Goal: Information Seeking & Learning: Understand process/instructions

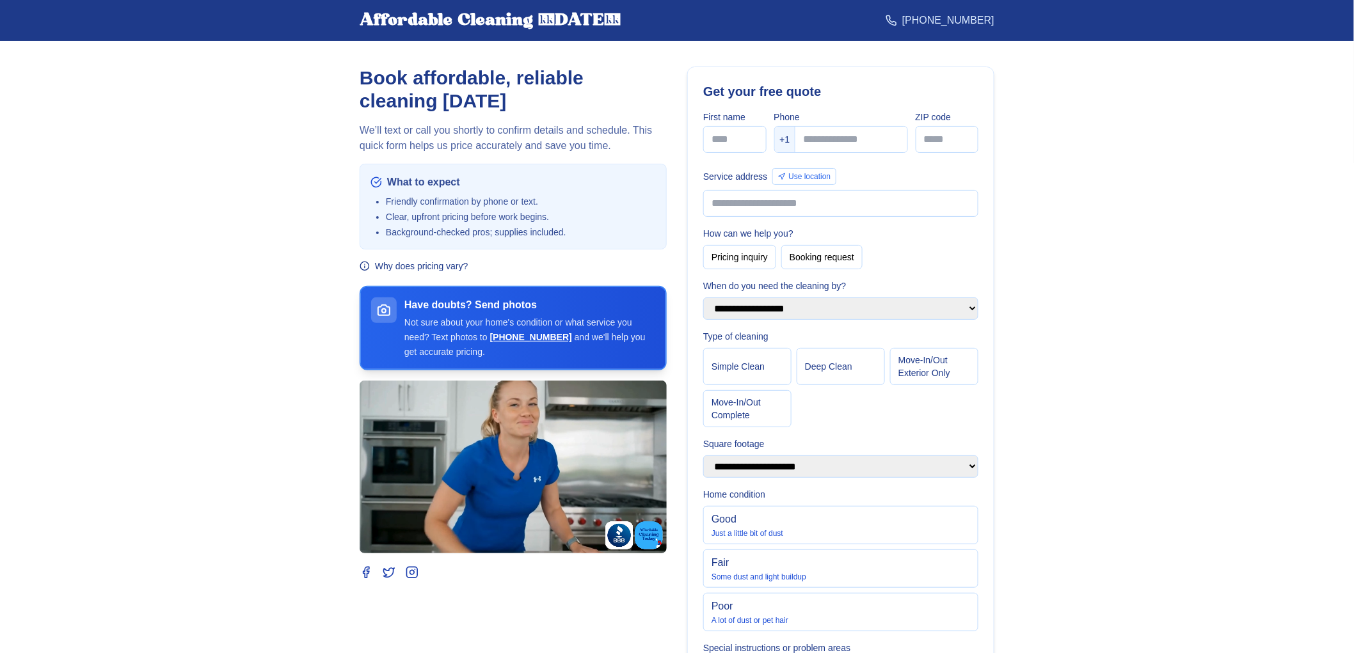
click at [454, 266] on button "Why does pricing vary?" at bounding box center [414, 266] width 109 height 13
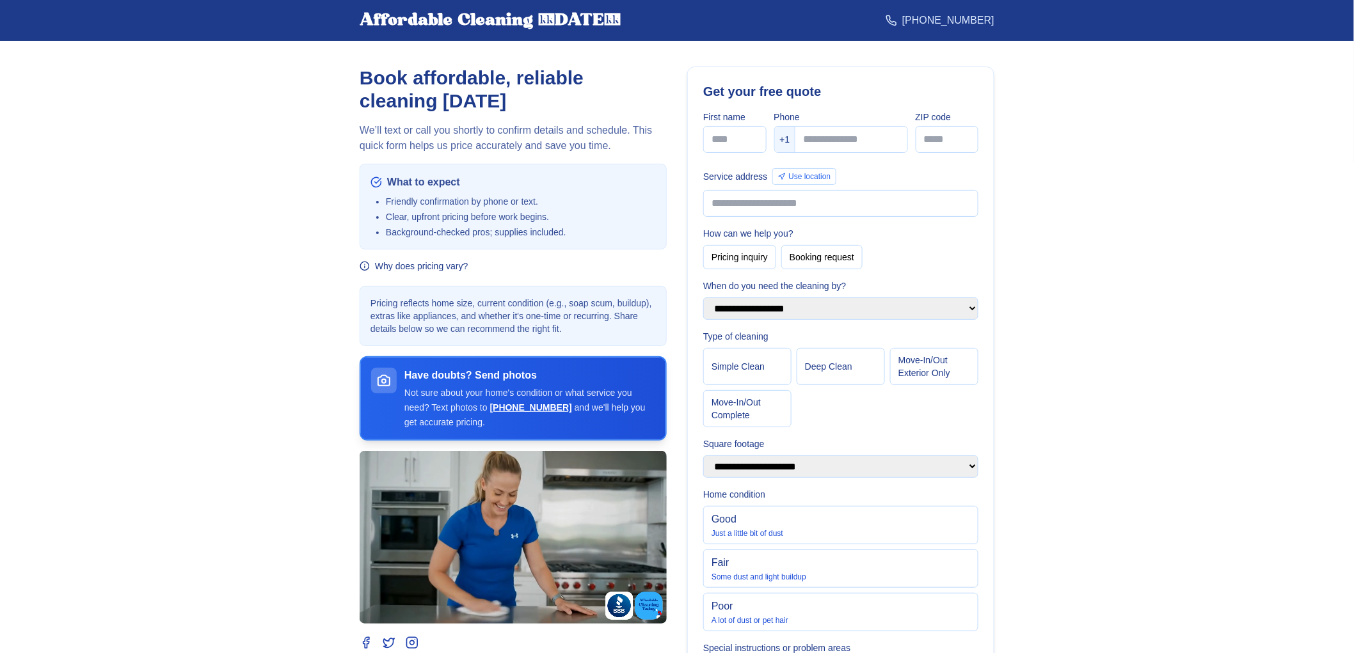
click at [454, 266] on button "Why does pricing vary?" at bounding box center [414, 266] width 109 height 13
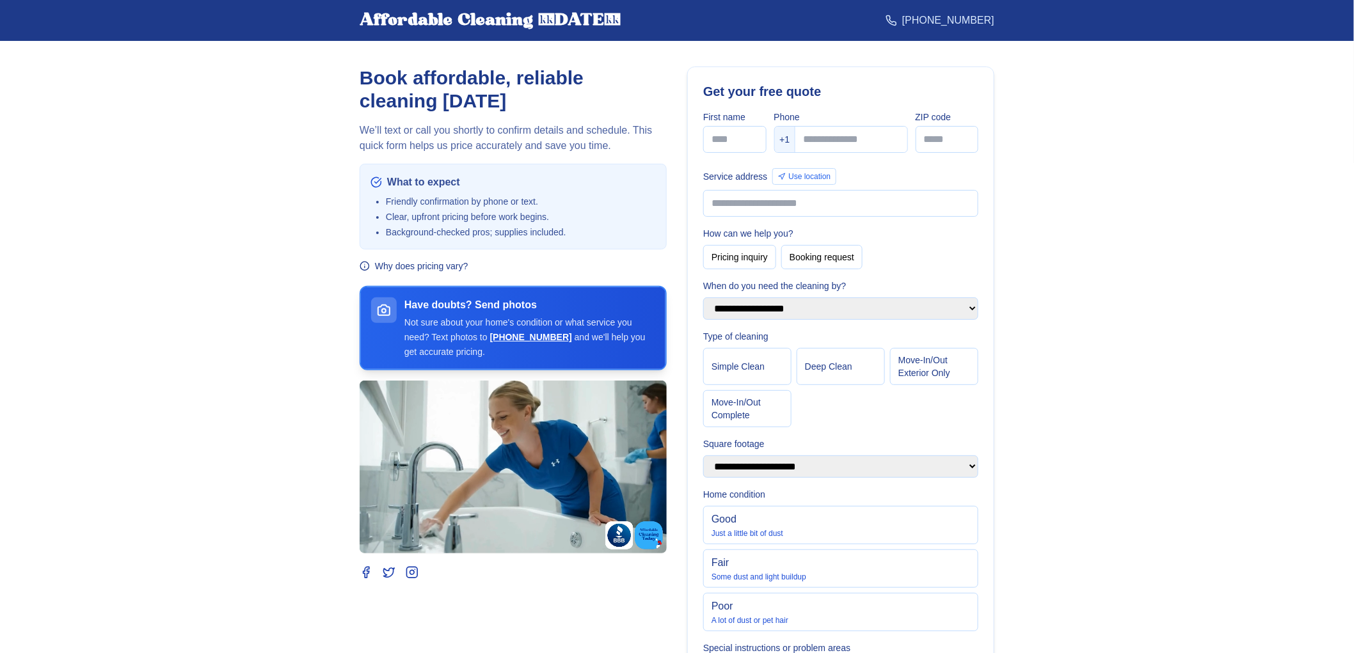
click at [454, 266] on button "Why does pricing vary?" at bounding box center [414, 266] width 109 height 13
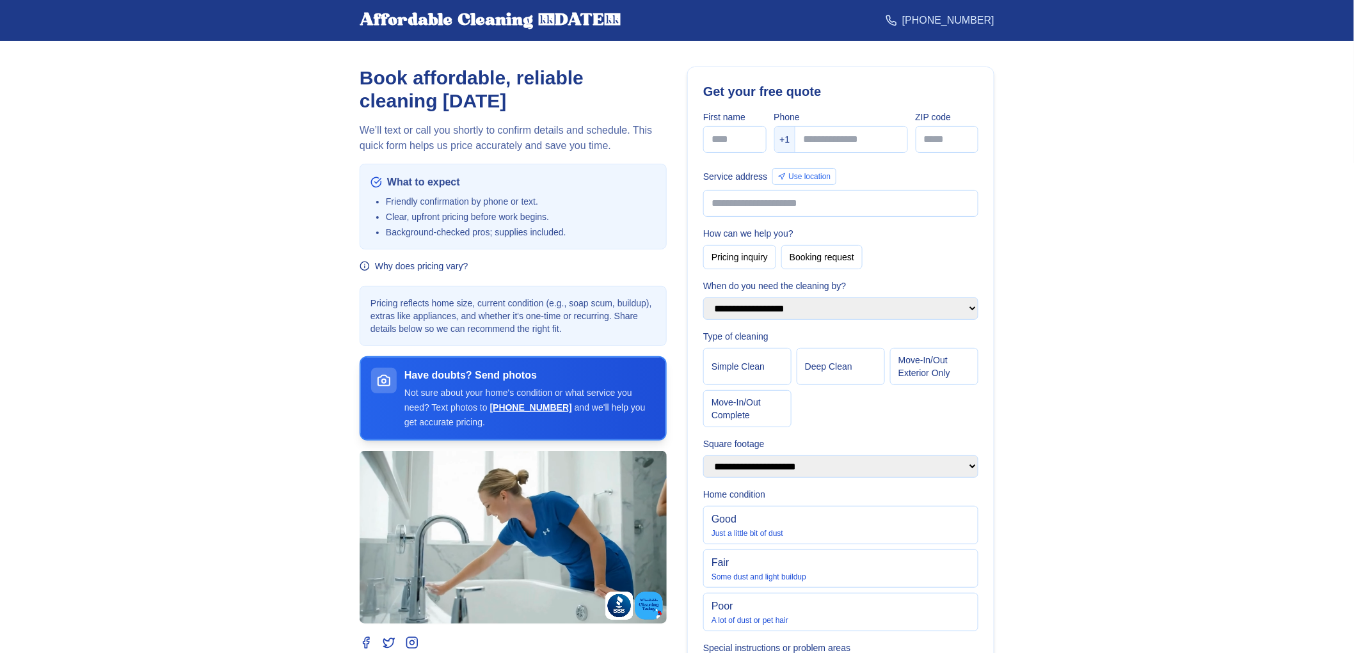
click at [454, 265] on button "Why does pricing vary?" at bounding box center [414, 266] width 109 height 13
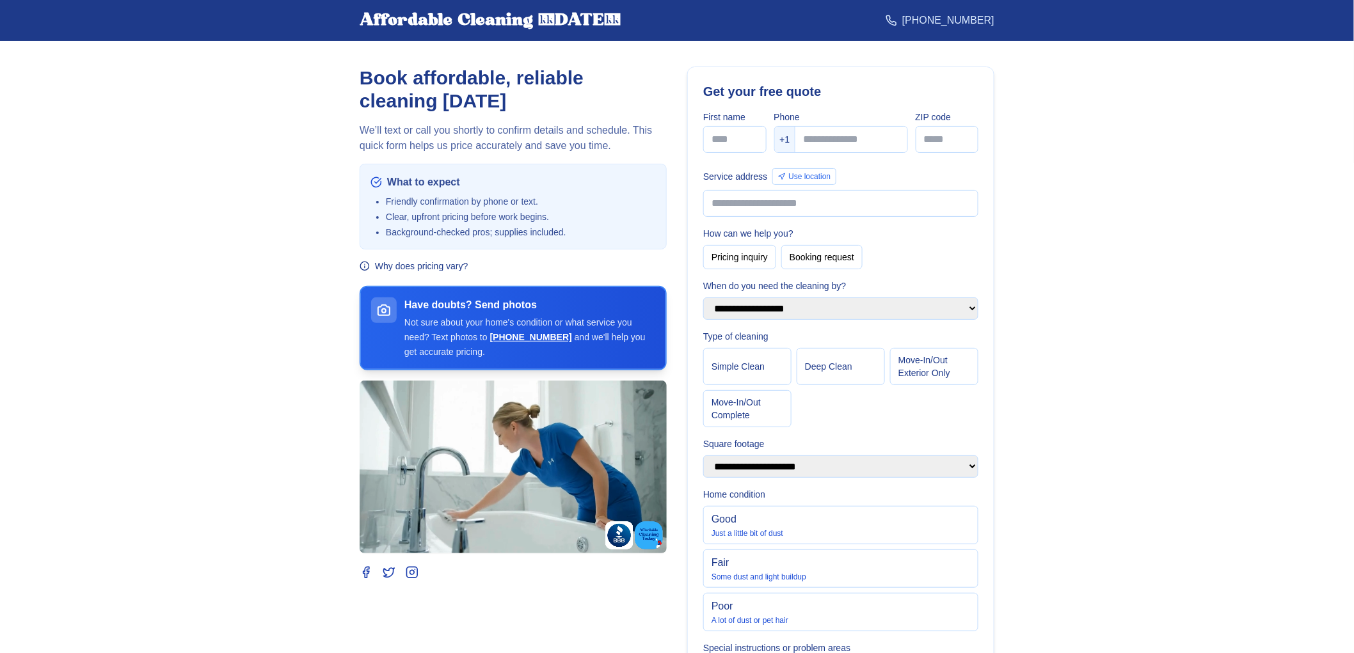
click at [454, 265] on button "Why does pricing vary?" at bounding box center [414, 266] width 109 height 13
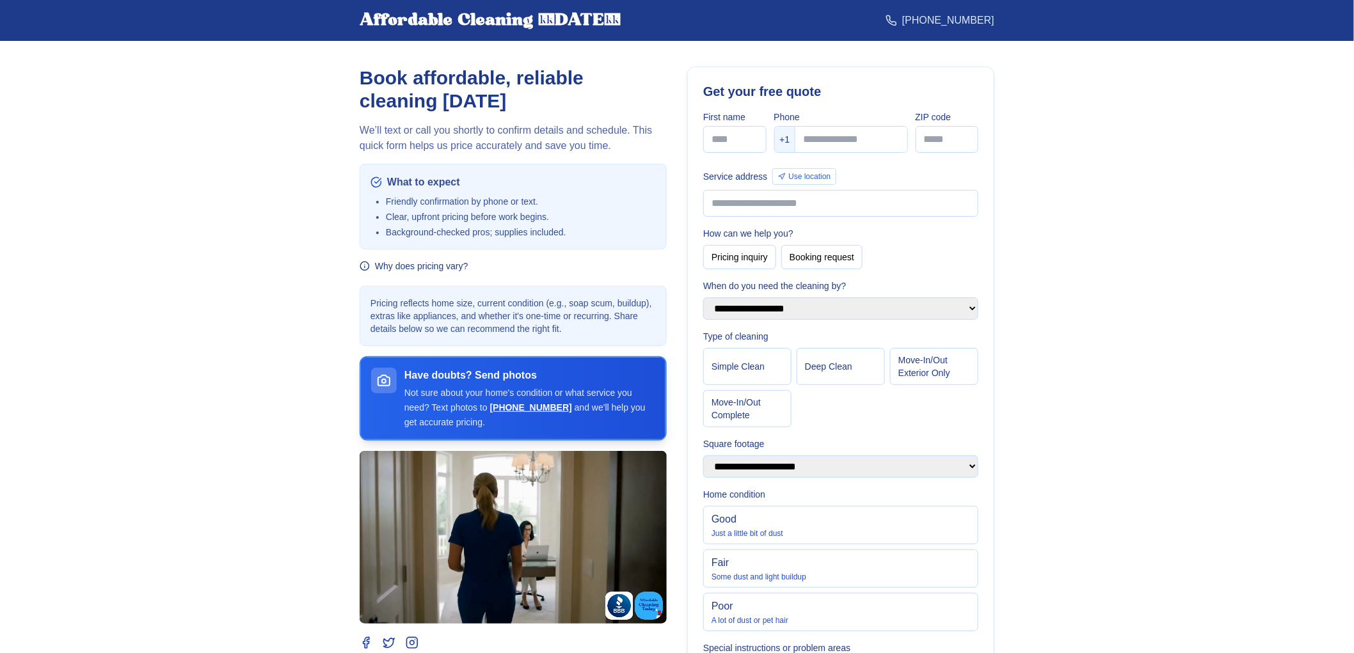
click at [454, 265] on button "Why does pricing vary?" at bounding box center [414, 266] width 109 height 13
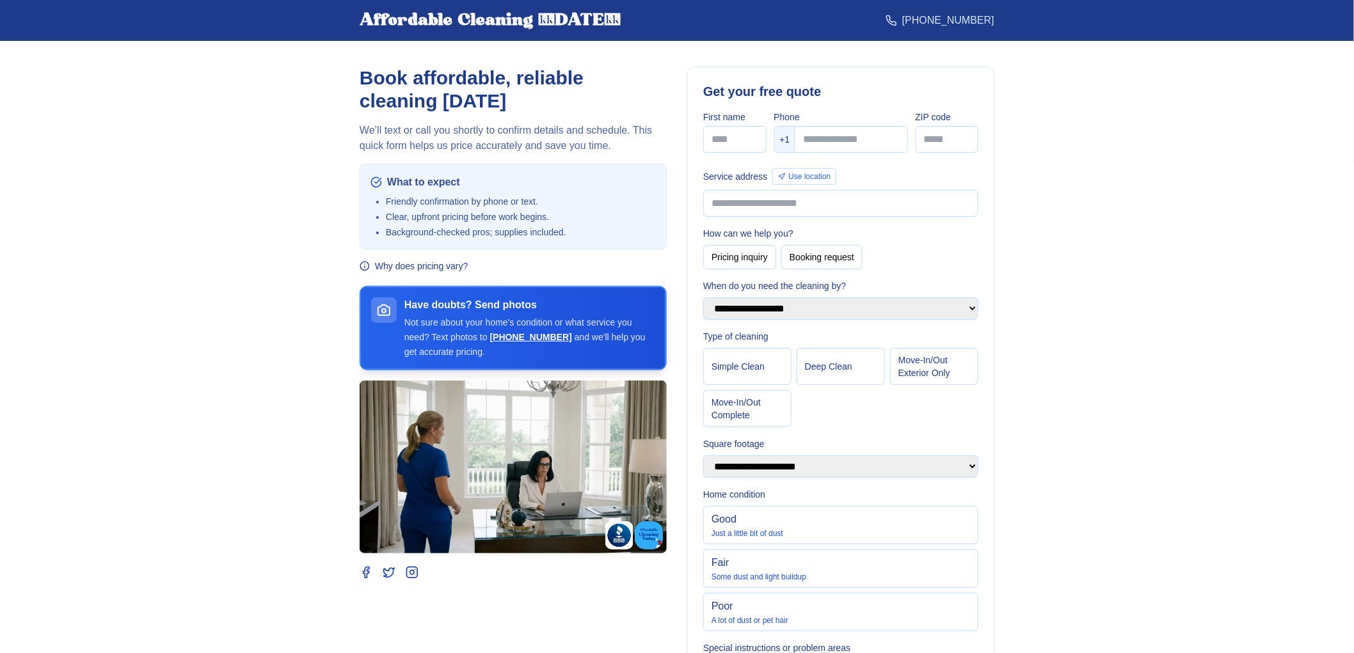
click at [454, 265] on button "Why does pricing vary?" at bounding box center [414, 266] width 109 height 13
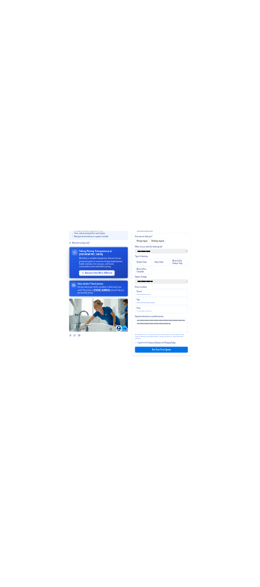
scroll to position [143, 0]
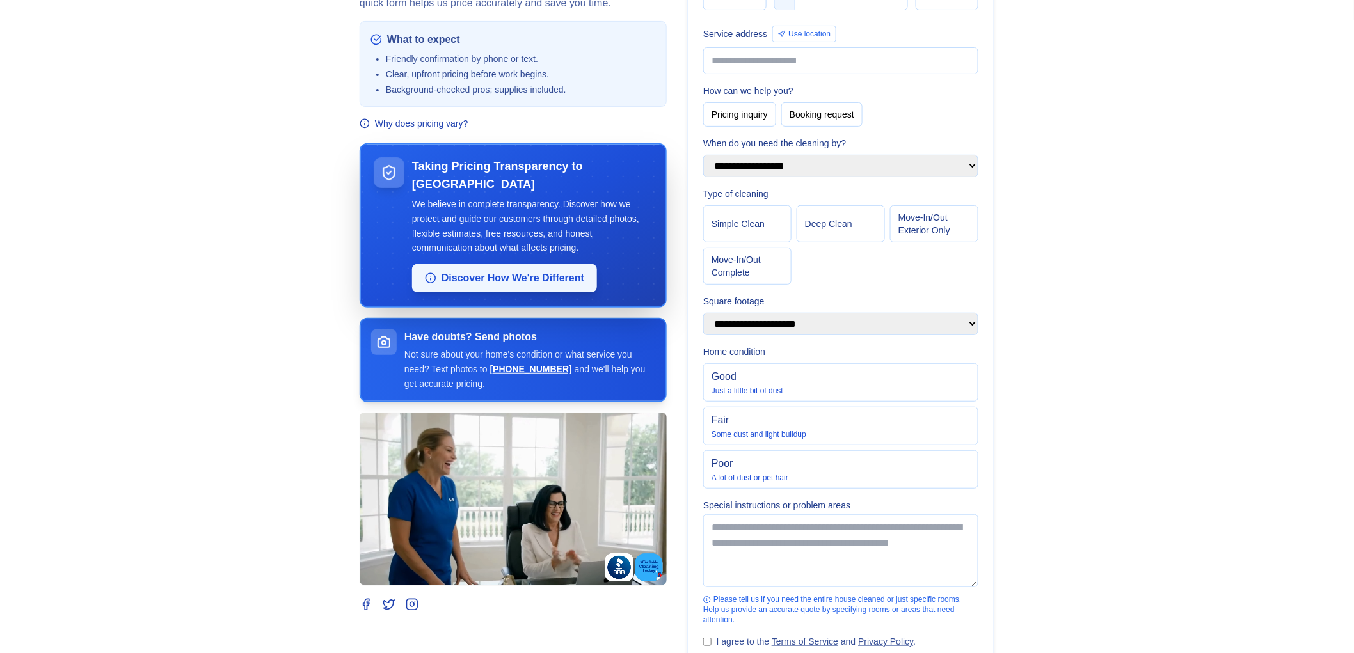
click at [522, 279] on button "Discover How We're Different" at bounding box center [504, 278] width 185 height 28
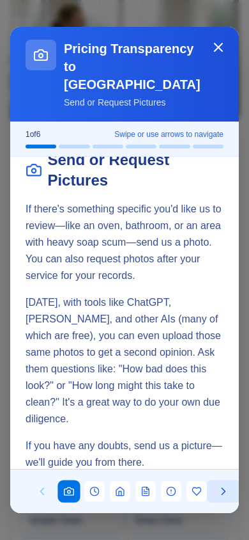
scroll to position [23, 0]
click at [228, 495] on icon at bounding box center [223, 491] width 13 height 13
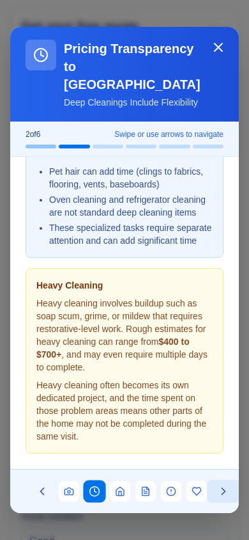
scroll to position [271, 0]
click at [223, 493] on icon at bounding box center [224, 491] width 3 height 6
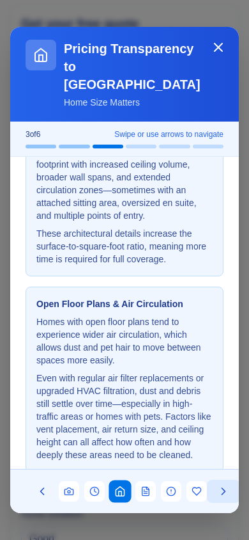
scroll to position [255, 0]
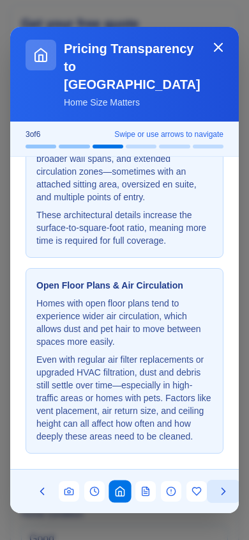
click at [224, 486] on icon at bounding box center [223, 491] width 13 height 13
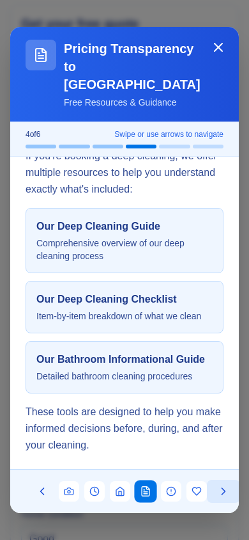
scroll to position [271, 0]
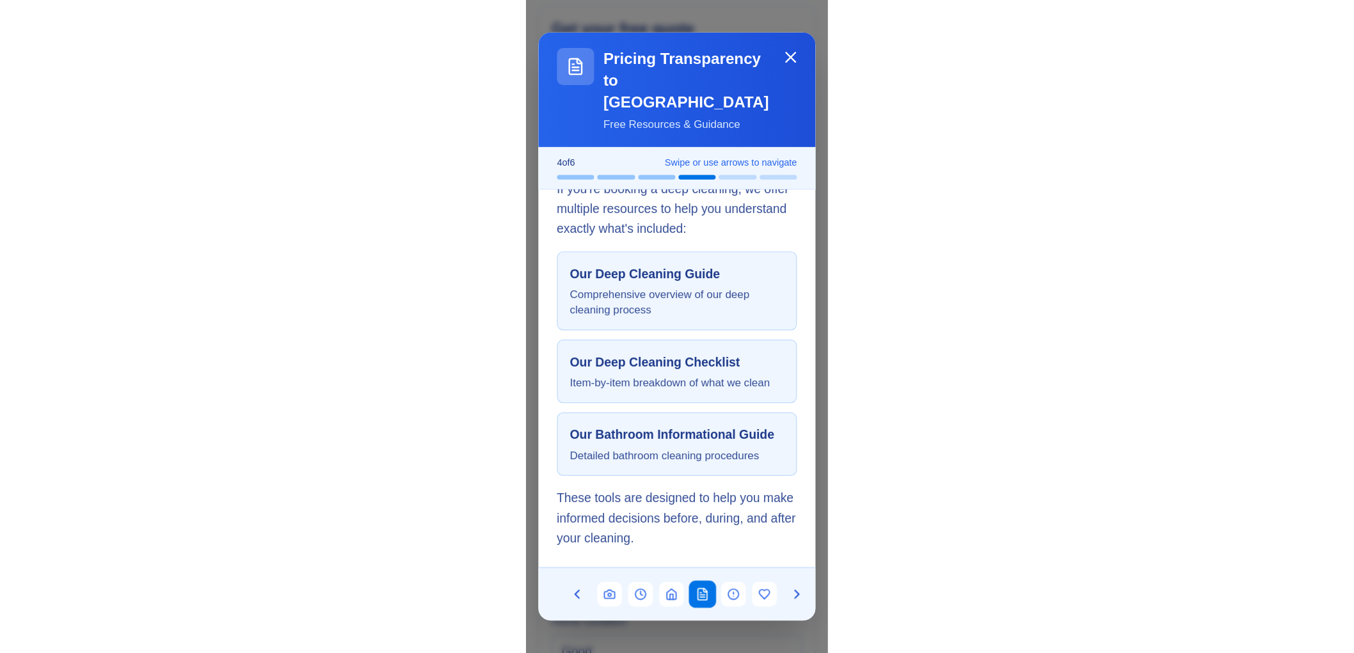
scroll to position [0, 0]
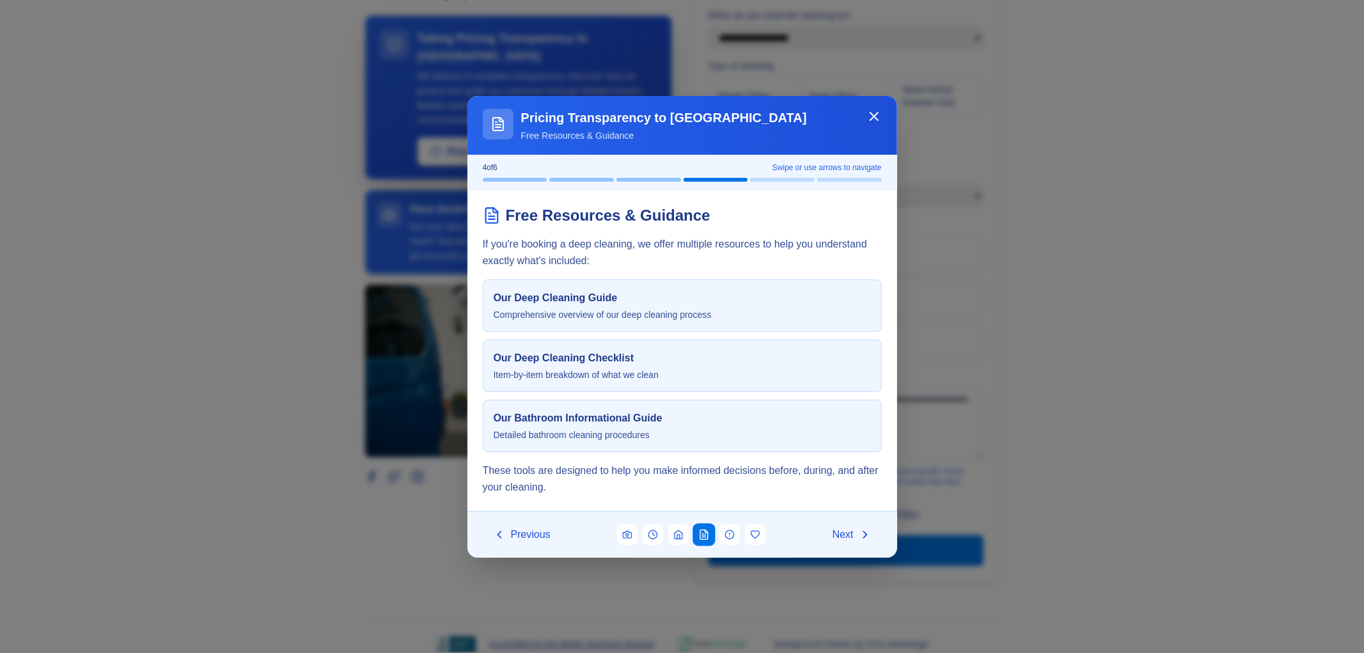
drag, startPoint x: 622, startPoint y: 463, endPoint x: 956, endPoint y: 590, distance: 357.1
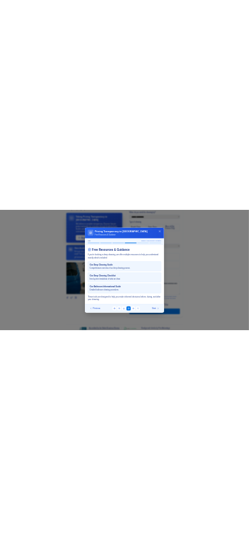
scroll to position [273, 0]
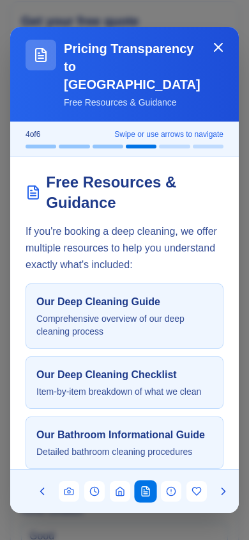
click at [33, 299] on div "Our Deep Cleaning Guide Comprehensive overview of our deep cleaning process" at bounding box center [125, 315] width 198 height 65
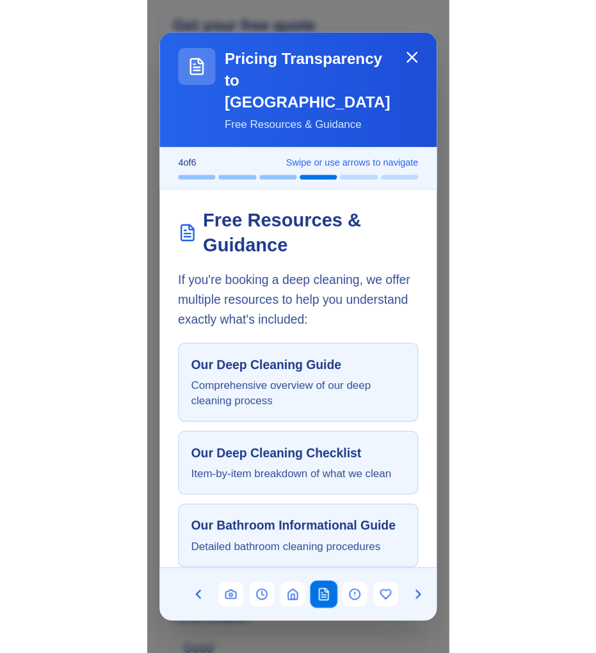
scroll to position [273, 0]
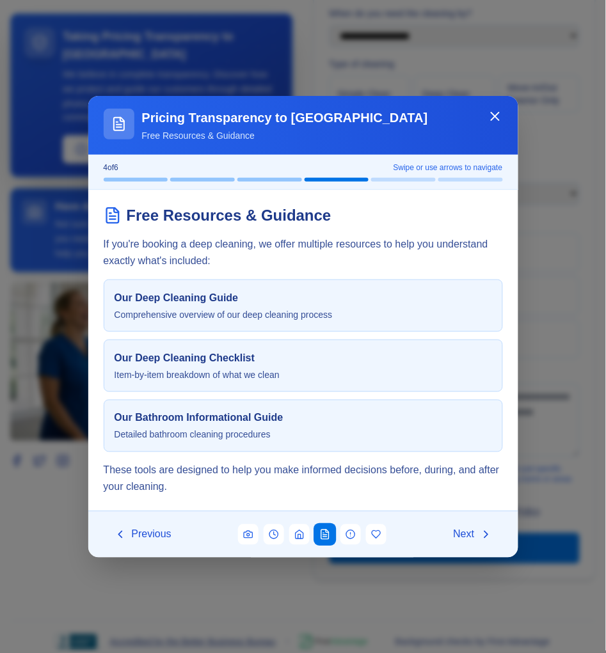
drag, startPoint x: 64, startPoint y: 483, endPoint x: 536, endPoint y: 619, distance: 491.4
click at [105, 636] on button "Copy Path" at bounding box center [88, 633] width 48 height 15
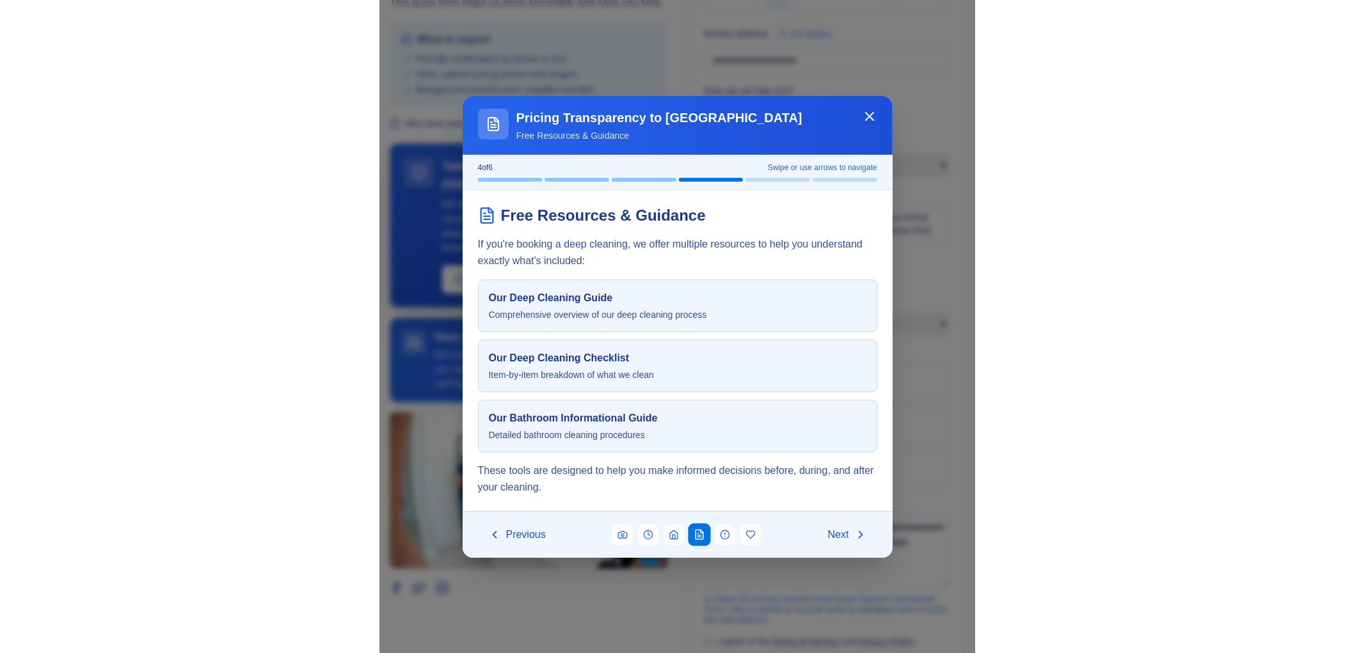
scroll to position [1, 0]
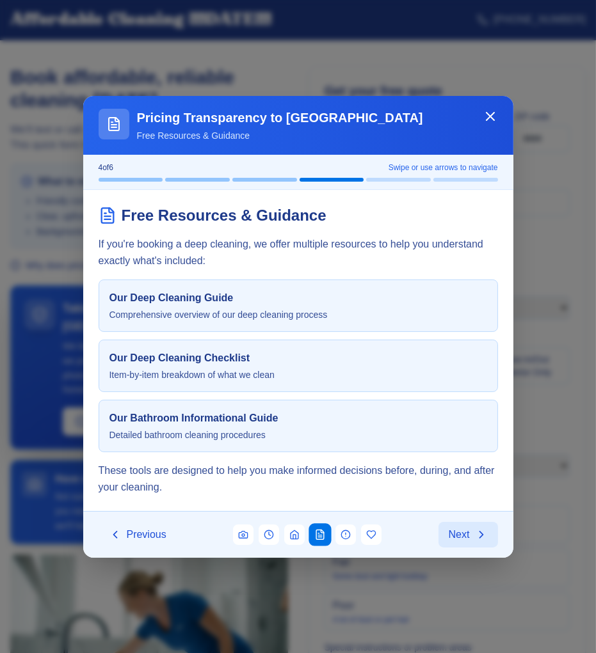
click at [476, 542] on button "Next" at bounding box center [467, 535] width 59 height 26
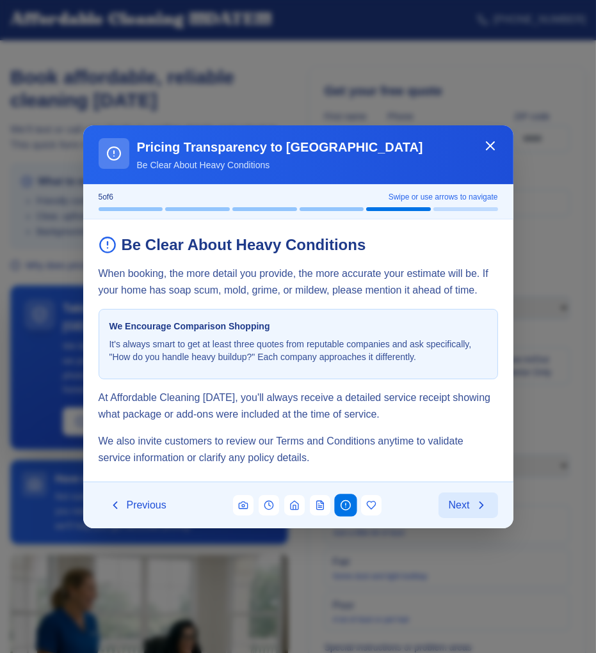
click at [464, 510] on span "Next" at bounding box center [458, 505] width 21 height 15
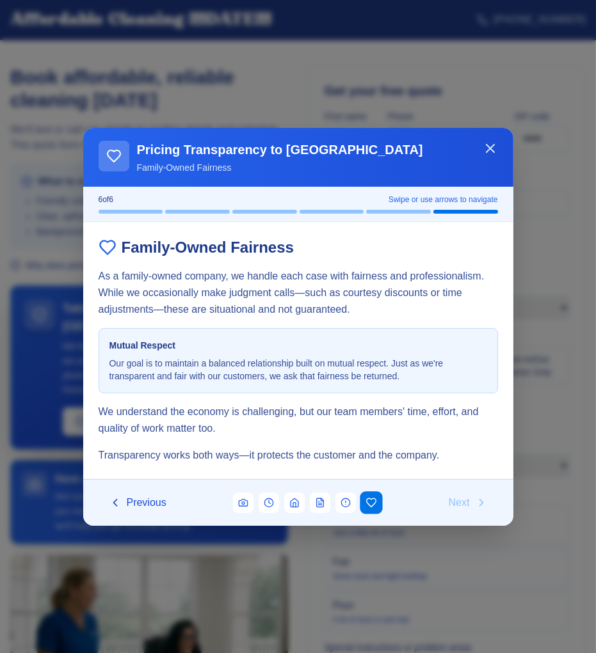
click at [486, 143] on icon "Close" at bounding box center [489, 148] width 15 height 15
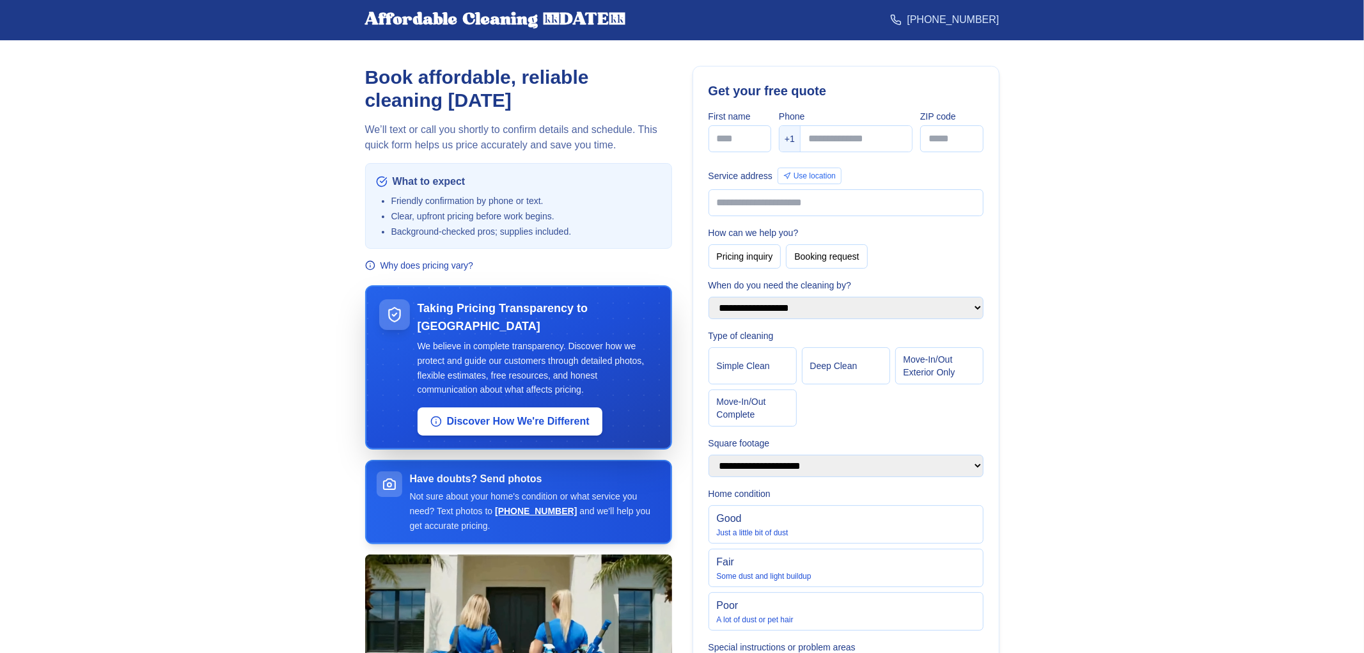
drag, startPoint x: 369, startPoint y: 289, endPoint x: 686, endPoint y: 445, distance: 353.3
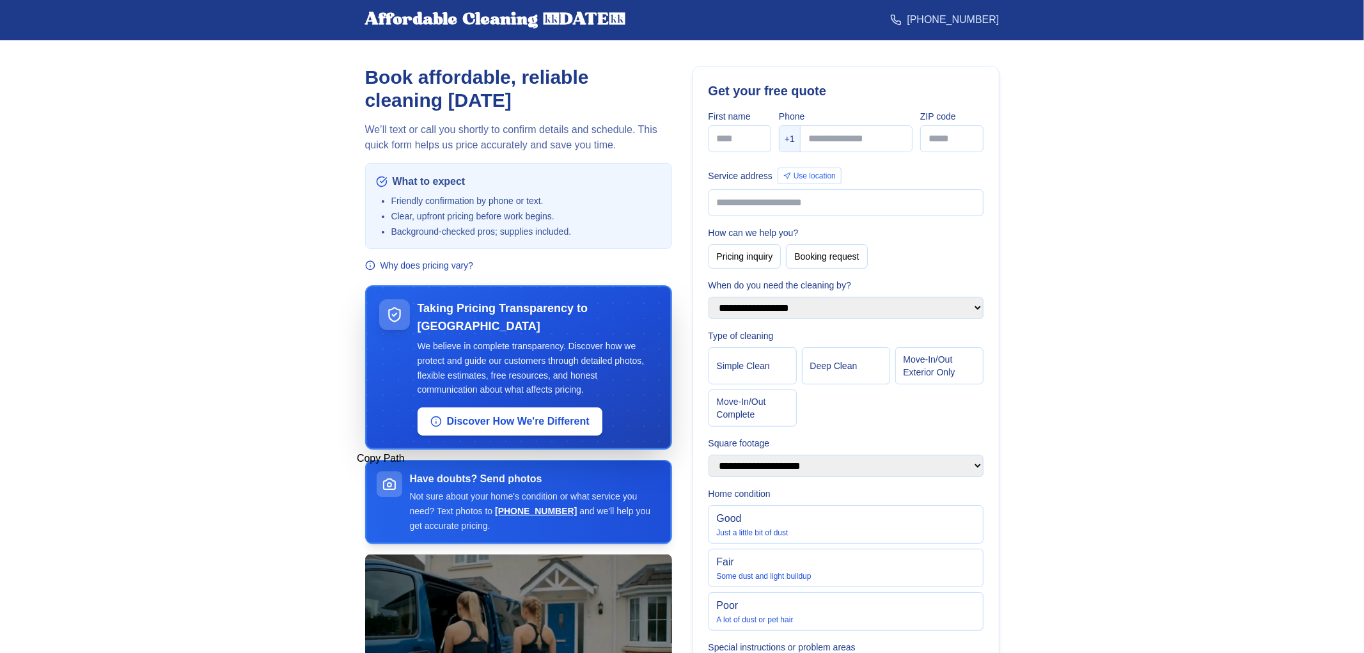
click at [404, 466] on button "Copy Path" at bounding box center [381, 458] width 48 height 15
